Goal: Information Seeking & Learning: Learn about a topic

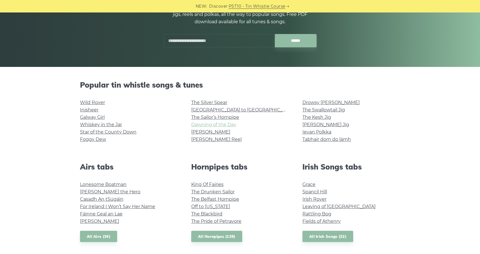
click at [221, 125] on link "Dawning of the Day" at bounding box center [213, 124] width 45 height 5
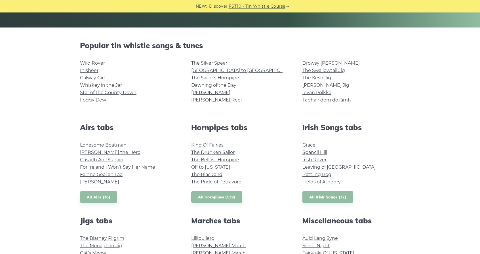
scroll to position [120, 0]
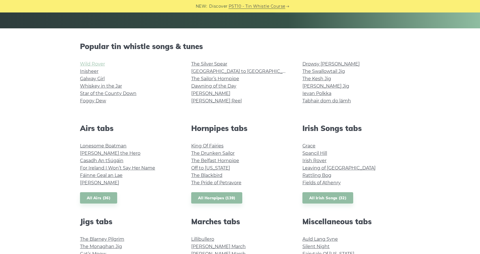
click at [92, 63] on link "Wild Rover" at bounding box center [92, 63] width 25 height 5
click at [99, 101] on link "Foggy Dew" at bounding box center [93, 100] width 26 height 5
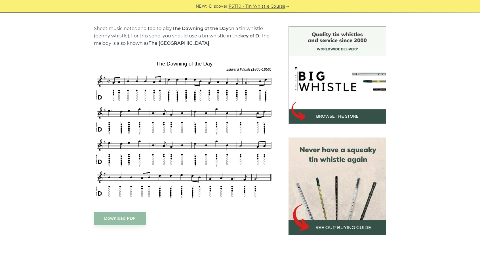
scroll to position [139, 0]
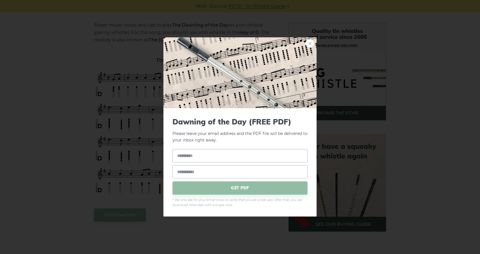
click at [310, 46] on link "×" at bounding box center [309, 43] width 9 height 9
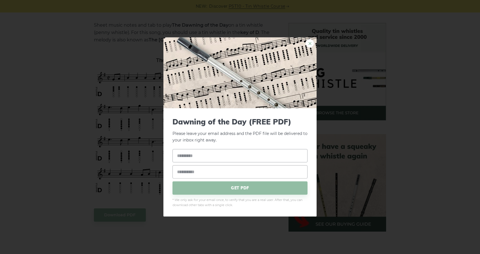
click at [308, 45] on link "×" at bounding box center [309, 43] width 9 height 9
click at [311, 42] on link "×" at bounding box center [309, 43] width 9 height 9
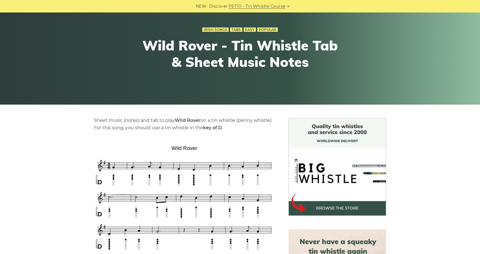
scroll to position [45, 0]
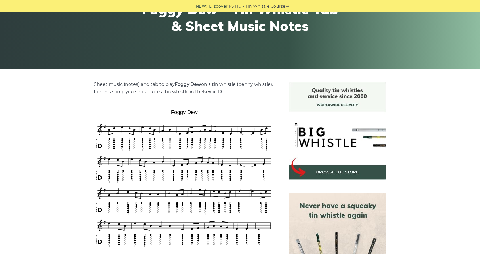
scroll to position [81, 0]
